Goal: Task Accomplishment & Management: Manage account settings

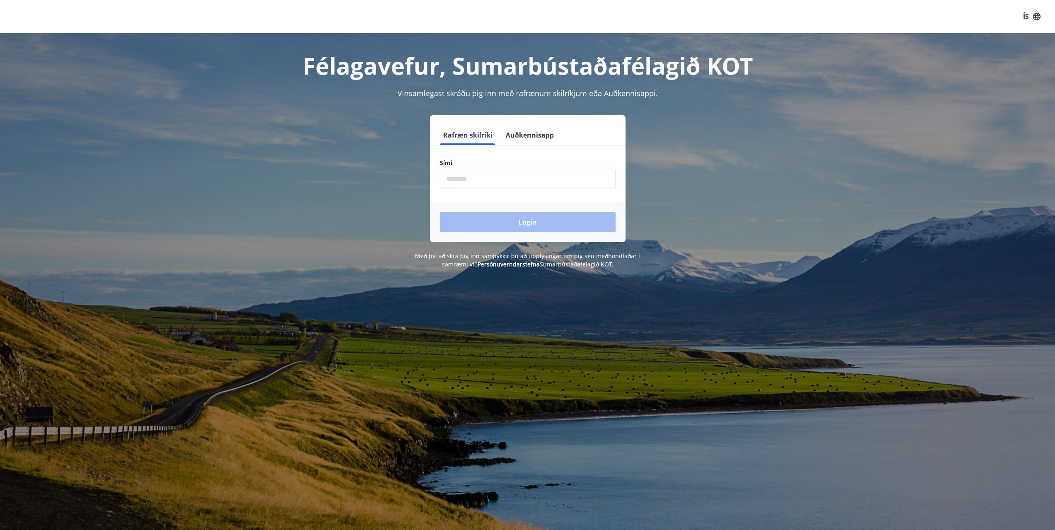
click at [473, 175] on input "phone" at bounding box center [528, 179] width 176 height 20
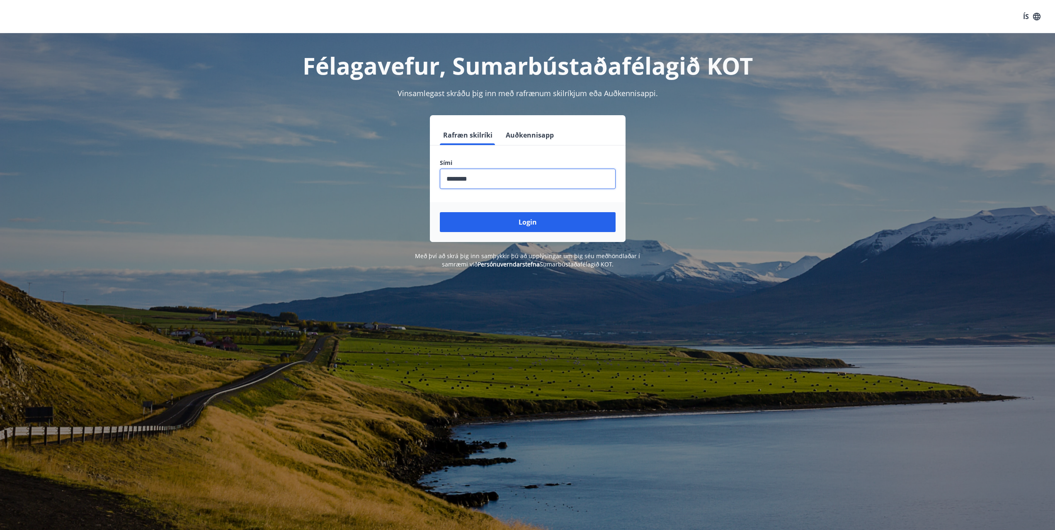
type input "********"
click at [440, 212] on button "Login" at bounding box center [528, 222] width 176 height 20
